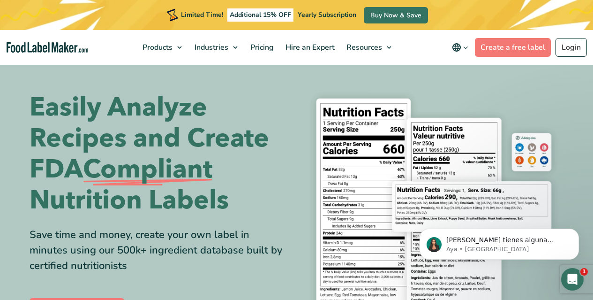
click at [466, 45] on icon "main navigation" at bounding box center [465, 47] width 7 height 7
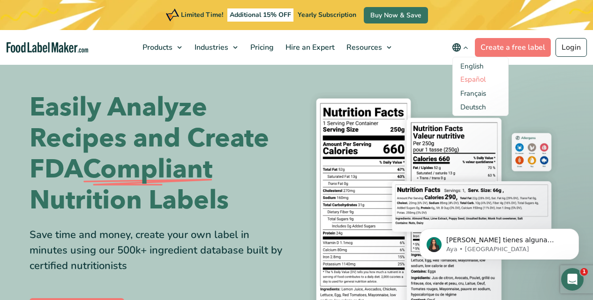
click at [470, 77] on link "Español" at bounding box center [472, 79] width 25 height 9
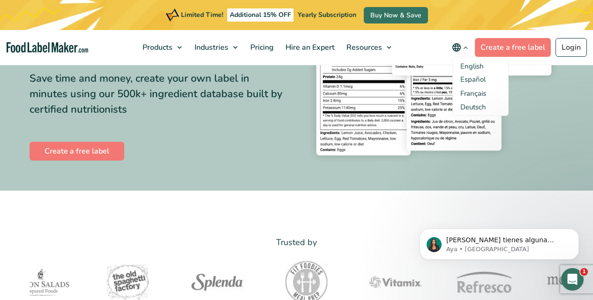
scroll to position [234, 0]
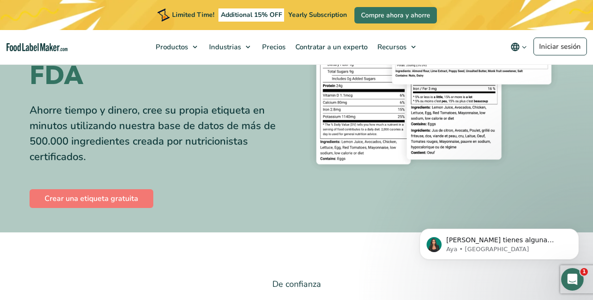
scroll to position [234, 0]
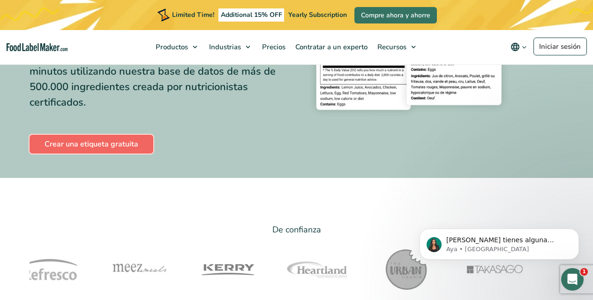
click at [84, 136] on link "Crear una etiqueta gratuita" at bounding box center [92, 144] width 124 height 19
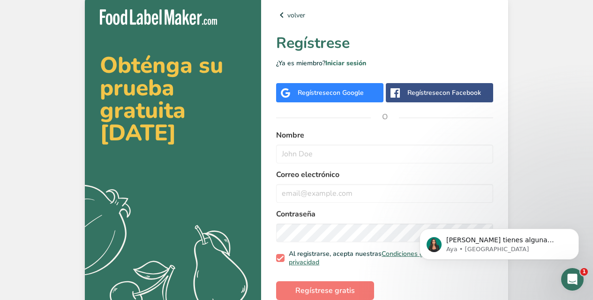
drag, startPoint x: 0, startPoint y: 0, endPoint x: 382, endPoint y: 131, distance: 403.8
click at [382, 131] on label "Nombre" at bounding box center [384, 134] width 217 height 11
click at [369, 162] on input "text" at bounding box center [384, 153] width 217 height 19
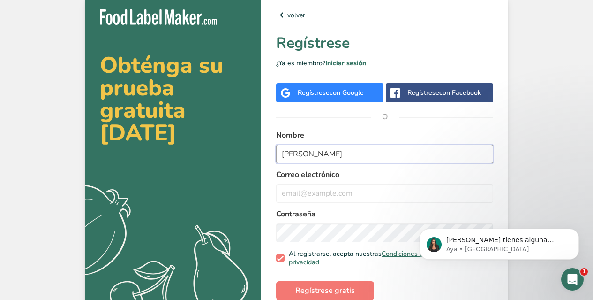
type input "javier perez"
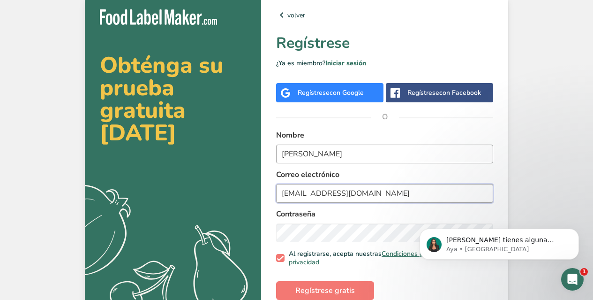
type input "javo41043@gmail.com"
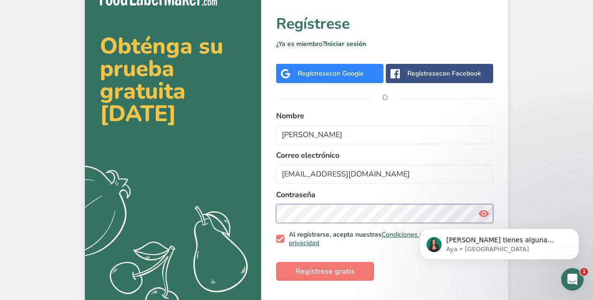
scroll to position [30, 0]
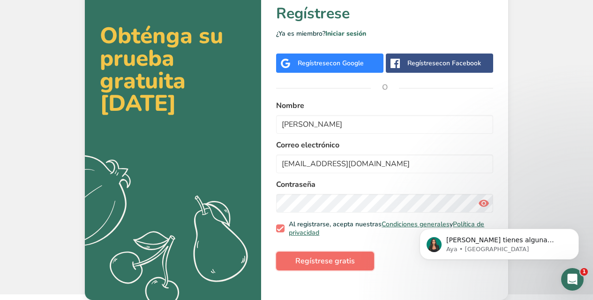
click at [323, 261] on span "Regístrese gratis" at bounding box center [325, 260] width 60 height 11
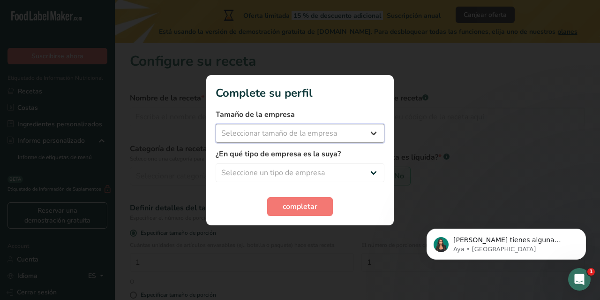
click at [359, 133] on select "Seleccionar tamaño de la empresa Menos de 10 empleados De 10 a 50 empleados De …" at bounding box center [300, 133] width 169 height 19
select select "1"
click at [216, 124] on select "Seleccionar tamaño de la empresa Menos de 10 empleados De 10 a 50 empleados De …" at bounding box center [300, 133] width 169 height 19
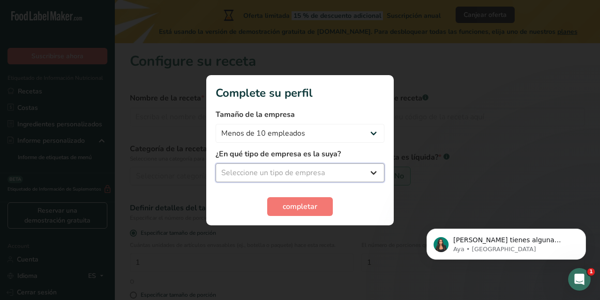
click at [369, 174] on select "Seleccione un tipo de empresa Fabricante de alimentos envasados Restaurante y c…" at bounding box center [300, 172] width 169 height 19
select select "3"
click at [216, 163] on select "Seleccione un tipo de empresa Fabricante de alimentos envasados Restaurante y c…" at bounding box center [300, 172] width 169 height 19
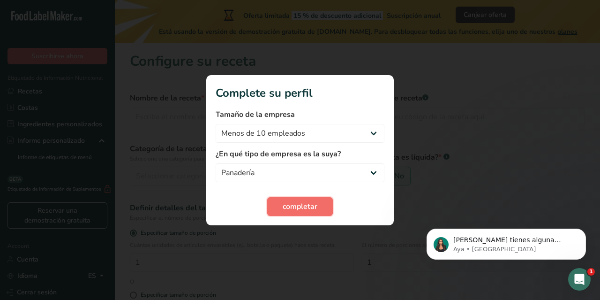
click at [286, 207] on span "completar" at bounding box center [300, 206] width 35 height 11
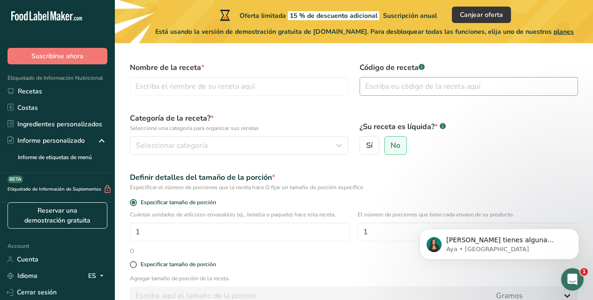
scroll to position [47, 0]
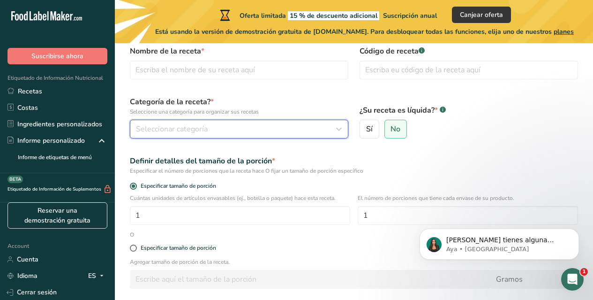
click at [336, 126] on icon "button" at bounding box center [338, 128] width 11 height 17
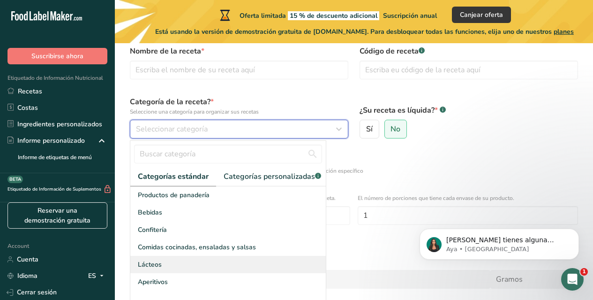
scroll to position [94, 0]
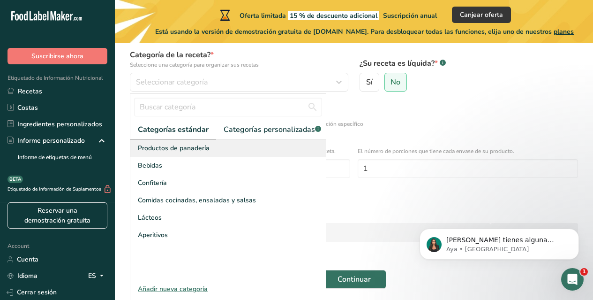
click at [221, 155] on div "Productos de panadería" at bounding box center [227, 147] width 195 height 17
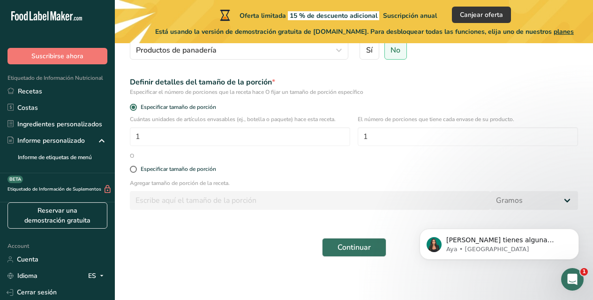
scroll to position [127, 0]
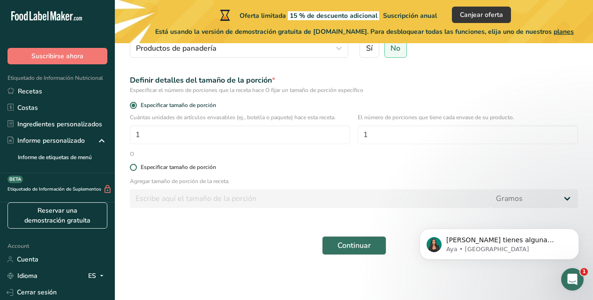
click at [134, 168] on span at bounding box center [133, 167] width 7 height 7
click at [134, 168] on input "Especificar tamaño de porción" at bounding box center [133, 167] width 6 height 6
radio input "true"
radio input "false"
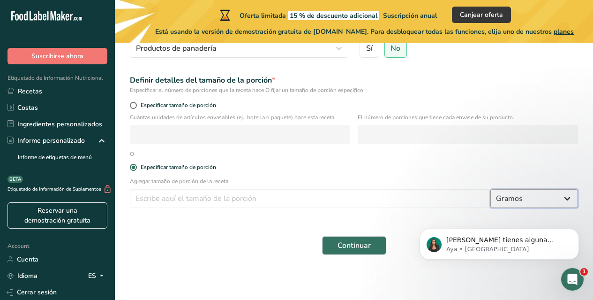
click at [552, 196] on select "Gramos kg mg mcg libras onza litro mL onza líquida cucharada cucharadita taza C…" at bounding box center [534, 198] width 88 height 19
click at [490, 189] on select "Gramos kg mg mcg libras onza litro mL onza líquida cucharada cucharadita taza C…" at bounding box center [534, 198] width 88 height 19
click at [570, 197] on select "Gramos kg mg mcg libras onza litro mL onza líquida cucharada cucharadita taza C…" at bounding box center [534, 198] width 88 height 19
select select "21"
click at [490, 189] on select "Gramos kg mg mcg libras onza litro mL onza líquida cucharada cucharadita taza C…" at bounding box center [534, 198] width 88 height 19
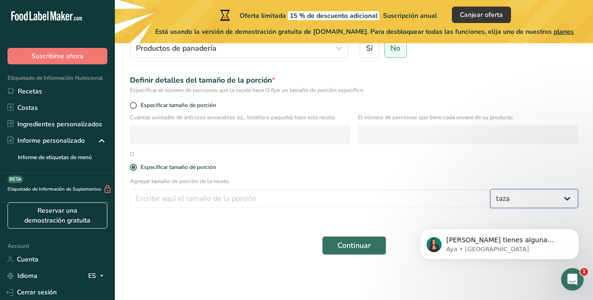
select select "22"
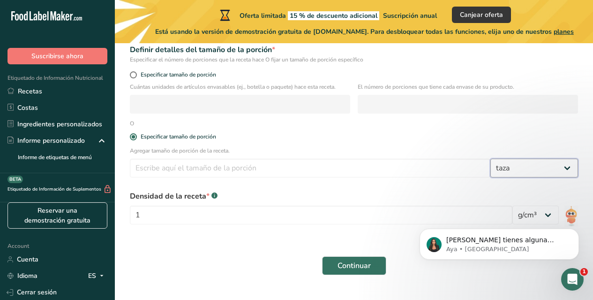
scroll to position [178, 0]
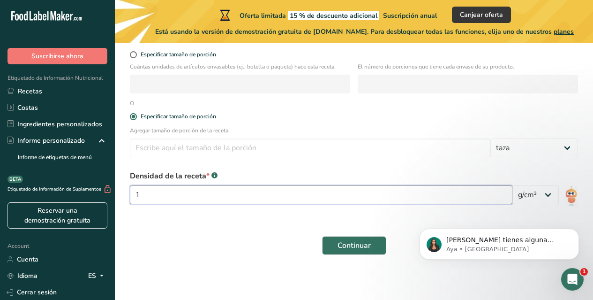
click at [458, 198] on input "1" at bounding box center [321, 194] width 382 height 19
